Goal: Find contact information: Find contact information

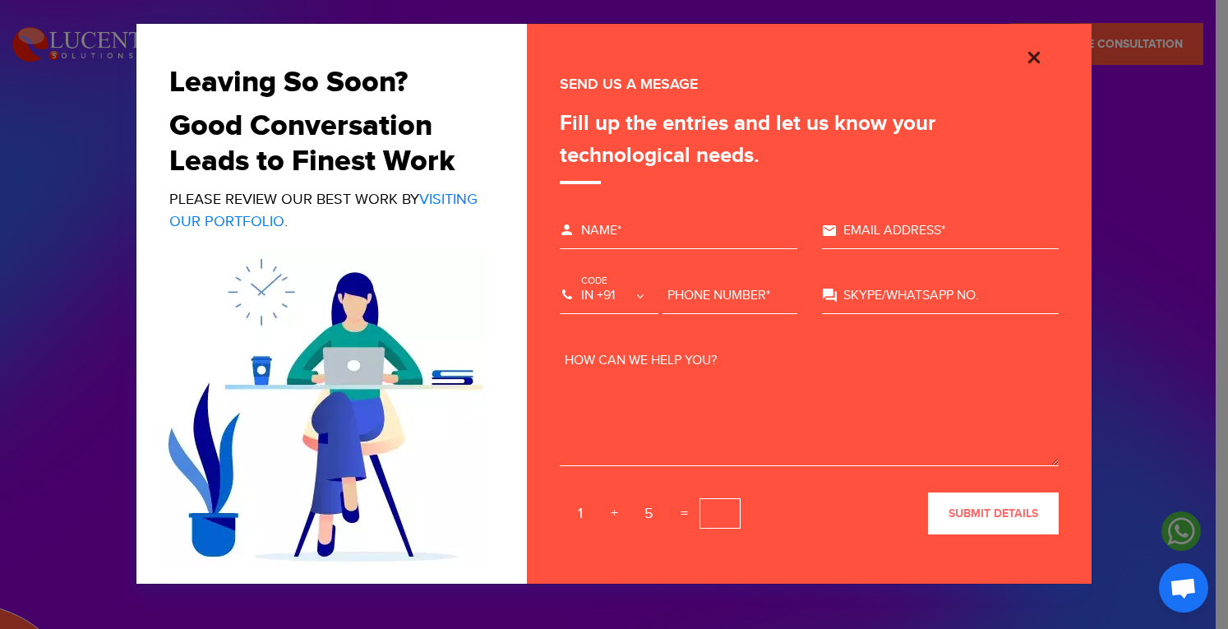
click at [1041, 58] on img "Close" at bounding box center [1034, 58] width 20 height 20
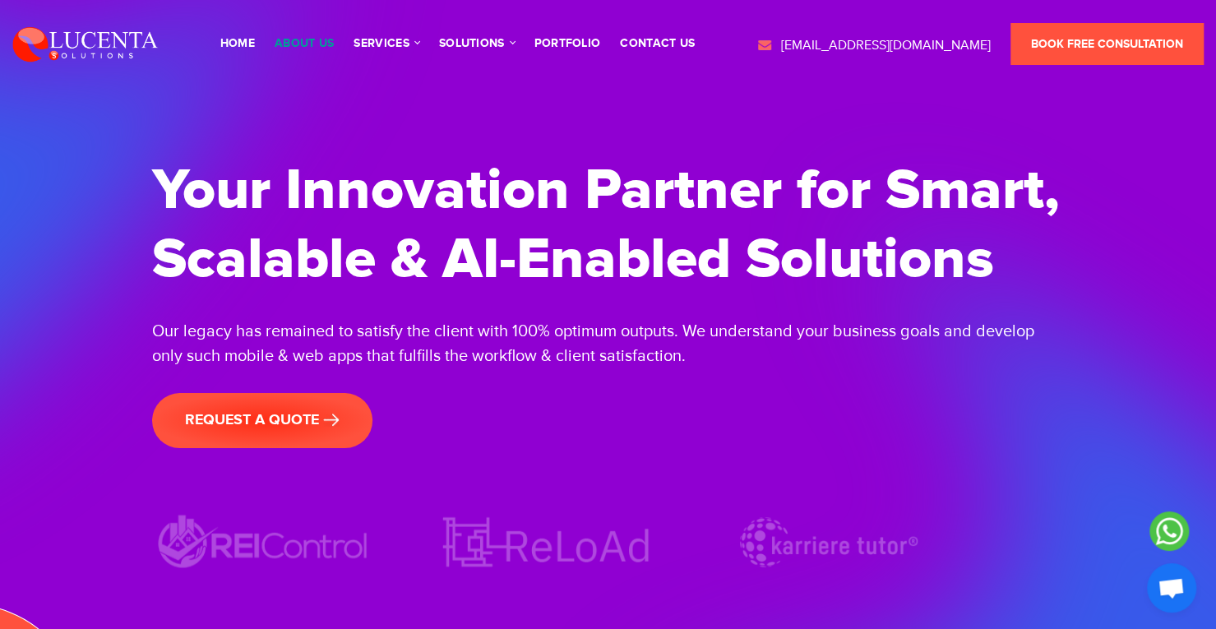
click at [320, 44] on link "About Us" at bounding box center [304, 44] width 59 height 12
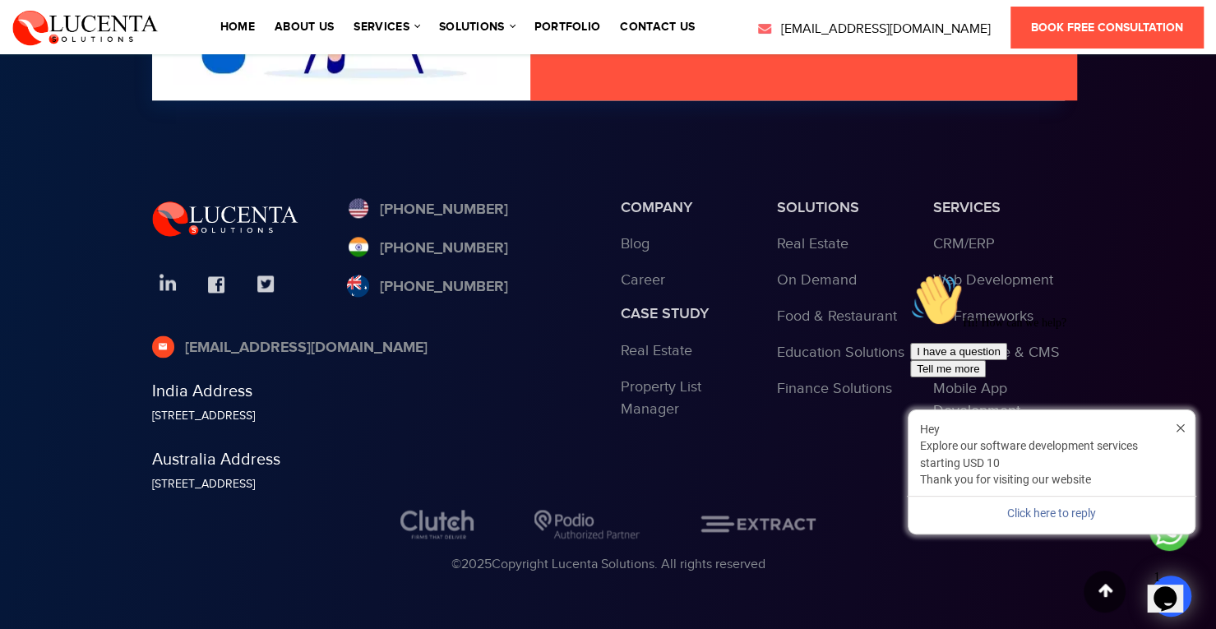
click at [910, 274] on icon "Chat attention grabber" at bounding box center [910, 274] width 0 height 0
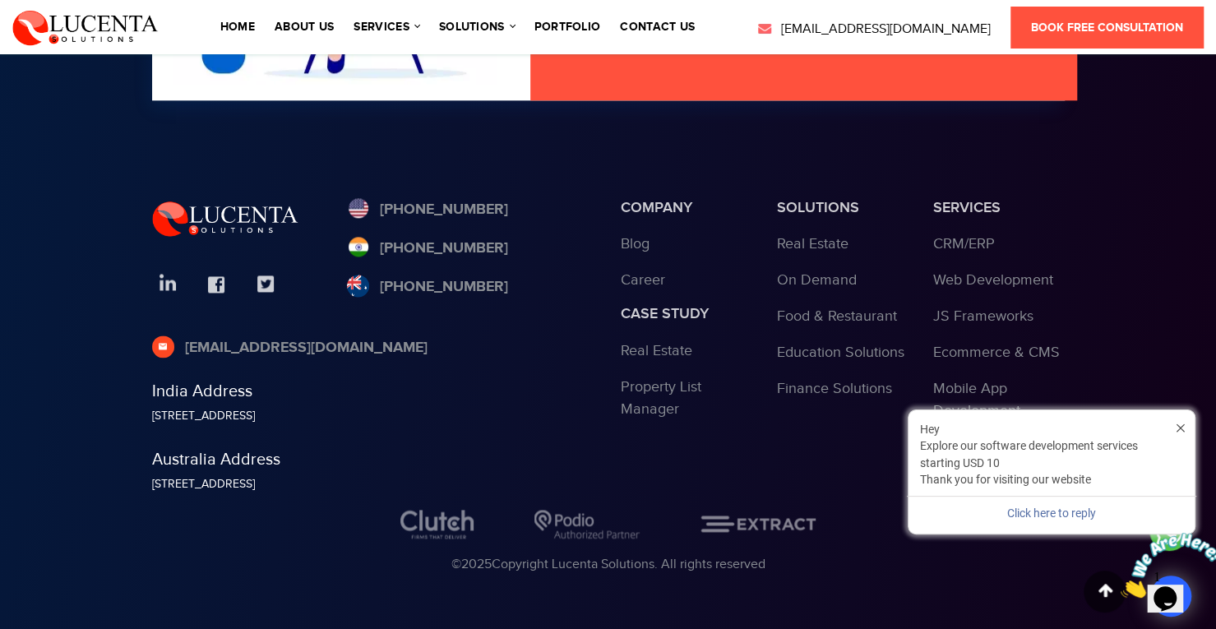
drag, startPoint x: 140, startPoint y: 408, endPoint x: 480, endPoint y: 407, distance: 340.3
click at [480, 407] on div "India Address [STREET_ADDRESS]" at bounding box center [374, 403] width 469 height 44
copy div "[STREET_ADDRESS]"
